Goal: Check status

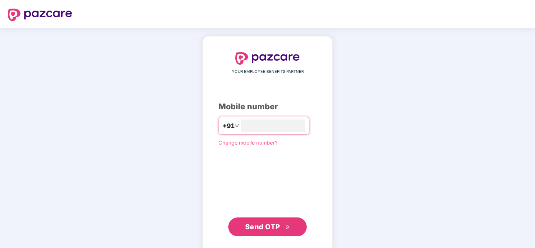
type input "**********"
click at [269, 225] on span "Send OTP" at bounding box center [262, 227] width 35 height 8
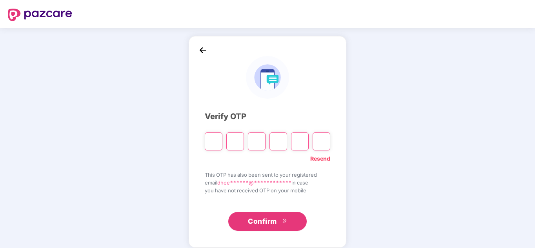
type input "*"
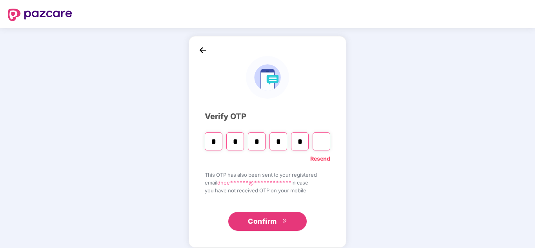
type input "*"
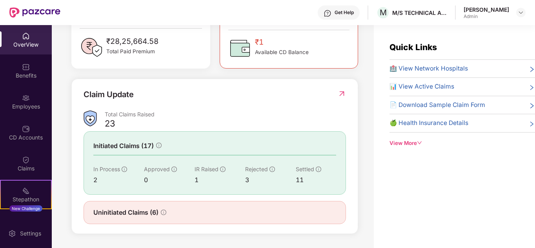
scroll to position [25, 0]
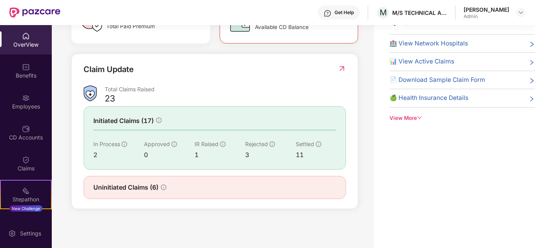
click at [131, 190] on span "Uninitiated Claims (6)" at bounding box center [125, 188] width 65 height 10
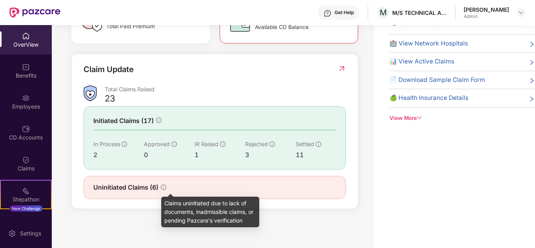
click at [163, 189] on icon "info-circle" at bounding box center [163, 187] width 5 height 5
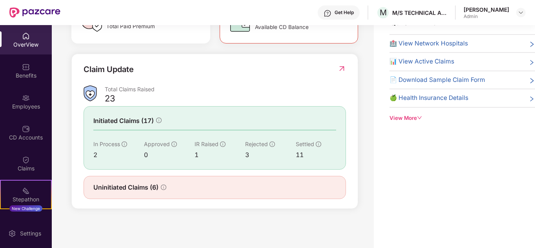
click at [159, 121] on icon "info-circle" at bounding box center [158, 120] width 5 height 5
click at [342, 71] on img at bounding box center [342, 69] width 8 height 8
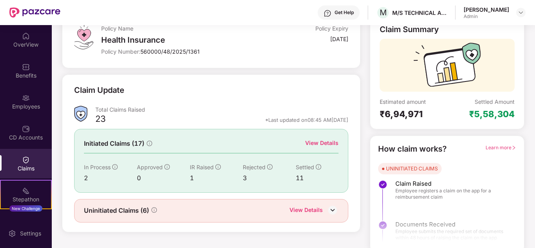
scroll to position [59, 0]
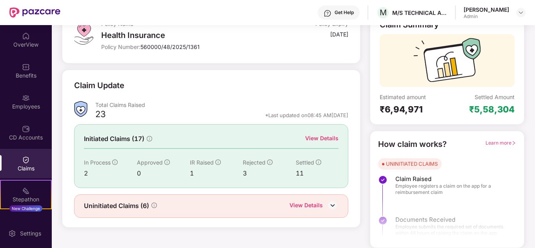
click at [325, 139] on div "View Details" at bounding box center [321, 138] width 33 height 9
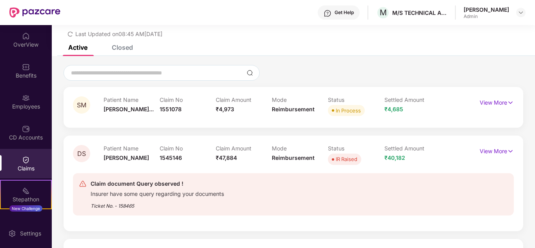
scroll to position [59, 0]
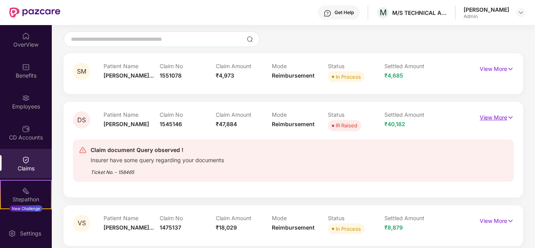
click at [510, 119] on img at bounding box center [511, 117] width 7 height 9
